Goal: Task Accomplishment & Management: Manage account settings

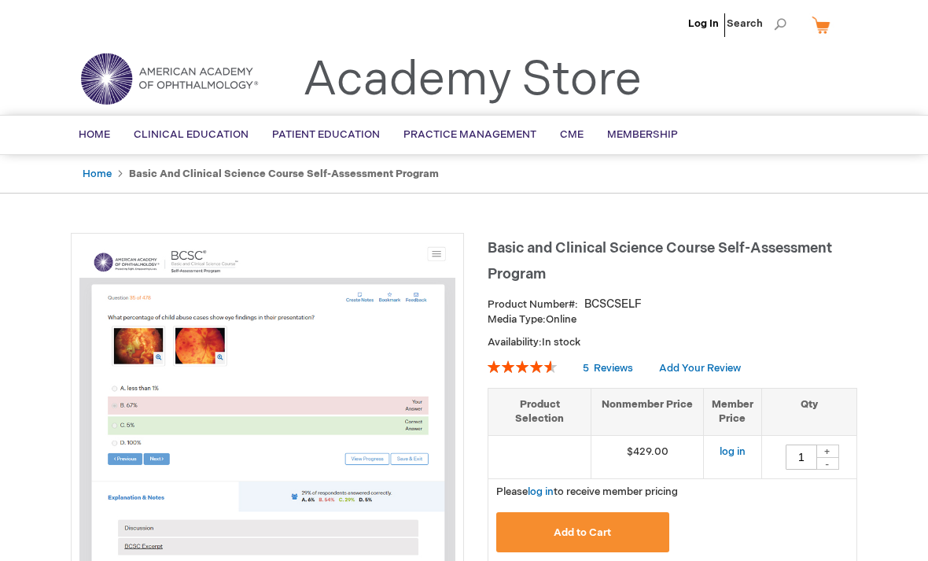
click at [702, 23] on link "Log In" at bounding box center [703, 23] width 31 height 13
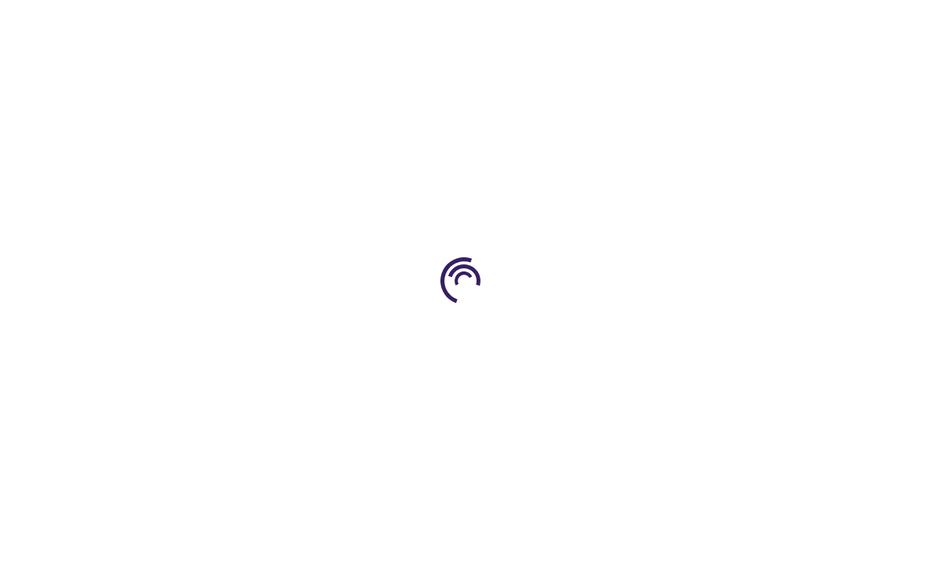
type input "1"
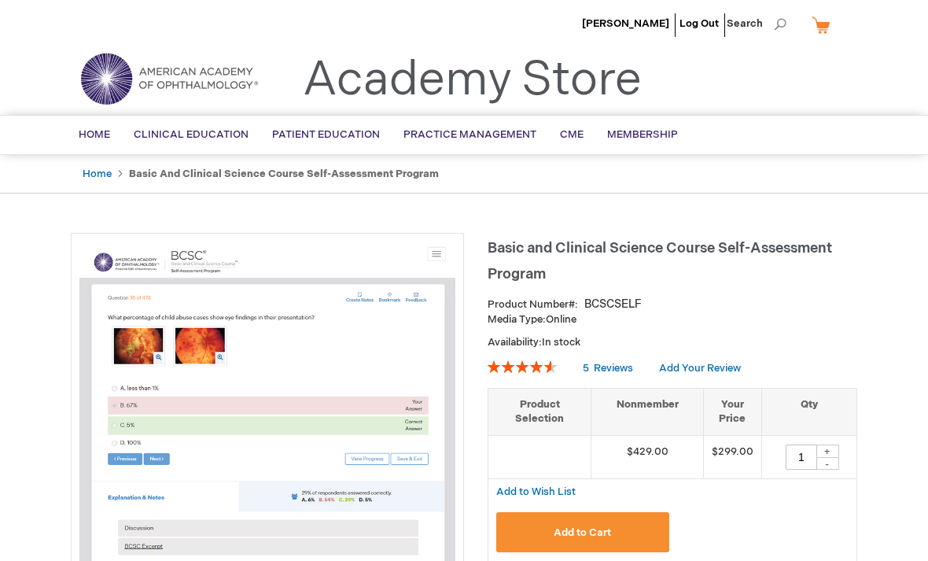
click at [653, 38] on li "[PERSON_NAME]" at bounding box center [625, 23] width 95 height 47
click at [633, 9] on li "[PERSON_NAME]" at bounding box center [625, 23] width 95 height 47
click at [622, 26] on span "[PERSON_NAME]" at bounding box center [625, 23] width 87 height 13
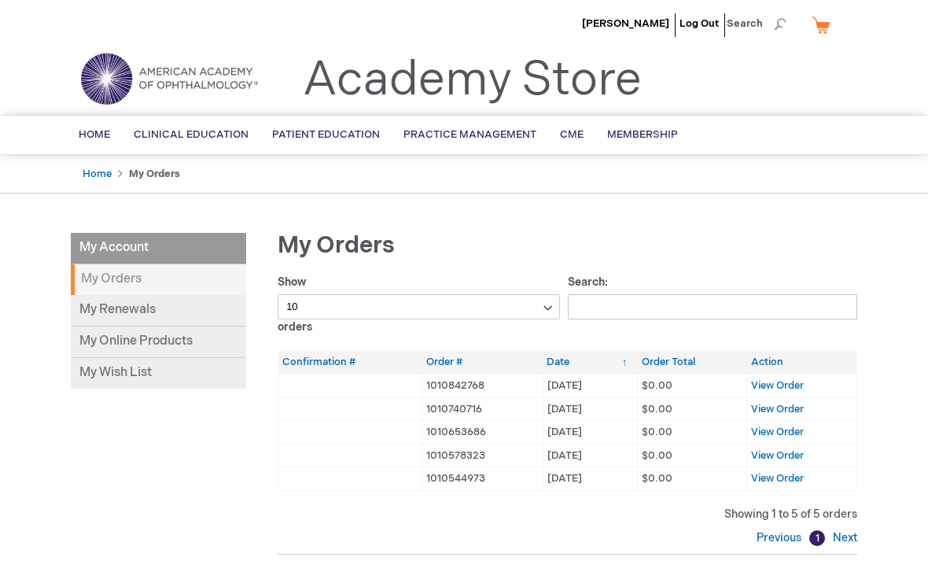
click at [122, 339] on link "My Online Products" at bounding box center [158, 341] width 175 height 31
click at [111, 341] on link "My Online Products" at bounding box center [158, 341] width 175 height 31
click at [112, 343] on link "My Online Products" at bounding box center [158, 341] width 175 height 31
